Goal: Task Accomplishment & Management: Complete application form

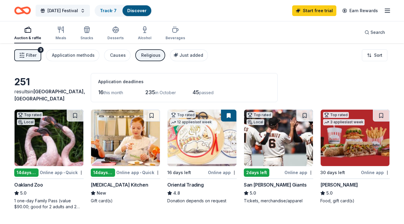
scroll to position [1, 0]
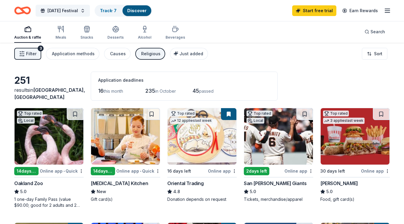
click at [30, 51] on span "Filter" at bounding box center [31, 53] width 10 height 7
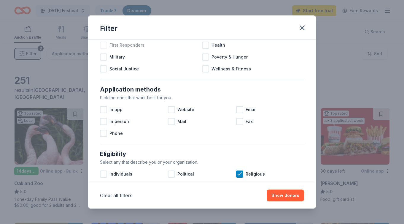
scroll to position [67, 0]
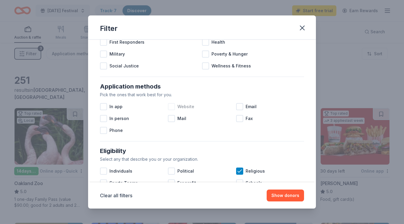
click at [173, 107] on div at bounding box center [171, 106] width 7 height 7
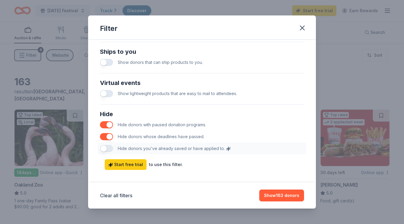
scroll to position [288, 0]
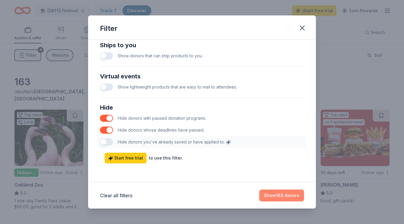
click at [274, 196] on button "Show 163 donors" at bounding box center [281, 195] width 45 height 12
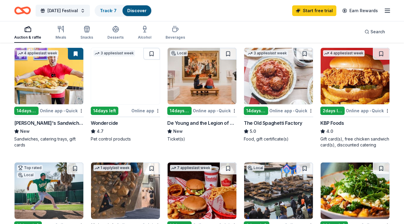
scroll to position [291, 0]
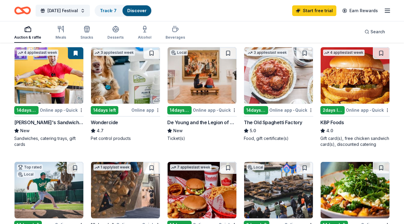
click at [280, 69] on img at bounding box center [278, 75] width 69 height 56
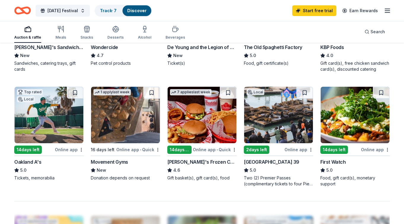
scroll to position [368, 0]
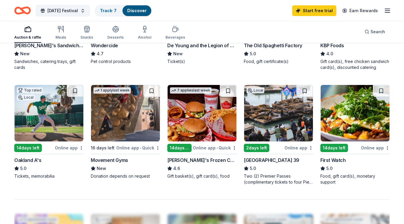
click at [41, 111] on img at bounding box center [49, 113] width 69 height 56
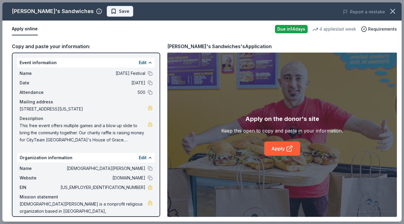
click at [107, 7] on button "Save" at bounding box center [120, 11] width 26 height 11
click at [392, 13] on icon "button" at bounding box center [392, 11] width 8 height 8
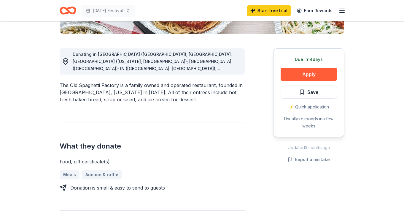
scroll to position [152, 0]
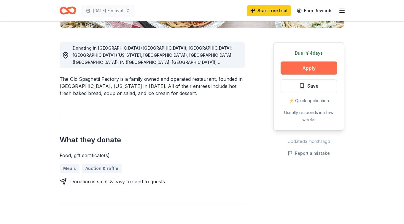
click at [307, 69] on button "Apply" at bounding box center [308, 67] width 56 height 13
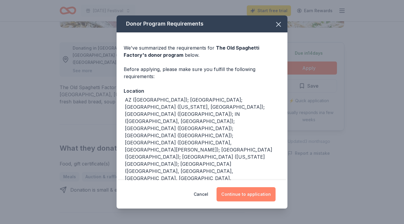
click at [237, 187] on button "Continue to application" at bounding box center [245, 194] width 59 height 14
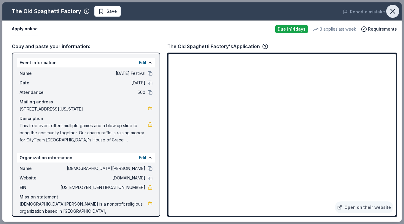
click at [392, 12] on icon "button" at bounding box center [392, 11] width 8 height 8
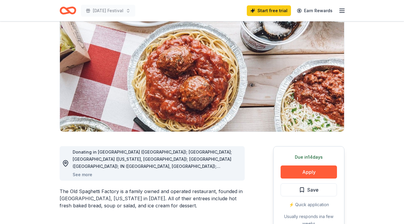
scroll to position [0, 0]
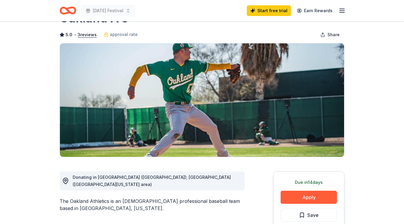
scroll to position [43, 0]
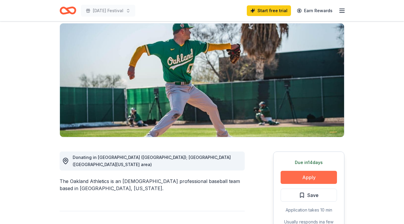
click at [306, 171] on button "Apply" at bounding box center [308, 176] width 56 height 13
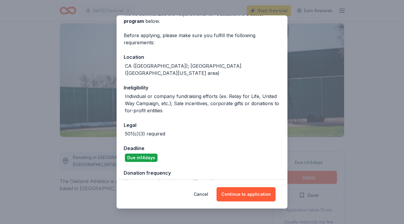
scroll to position [39, 0]
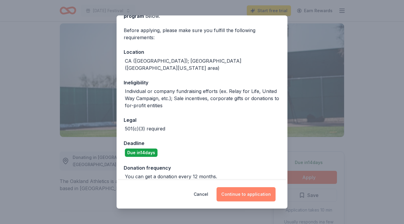
click at [244, 195] on button "Continue to application" at bounding box center [245, 194] width 59 height 14
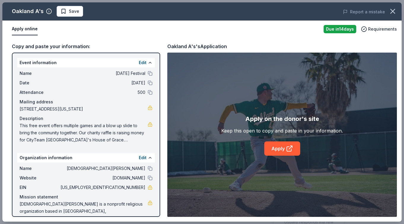
scroll to position [13, 0]
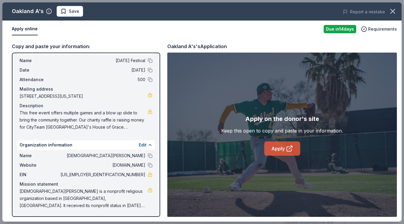
click at [279, 148] on link "Apply" at bounding box center [282, 148] width 36 height 14
